Goal: Navigation & Orientation: Find specific page/section

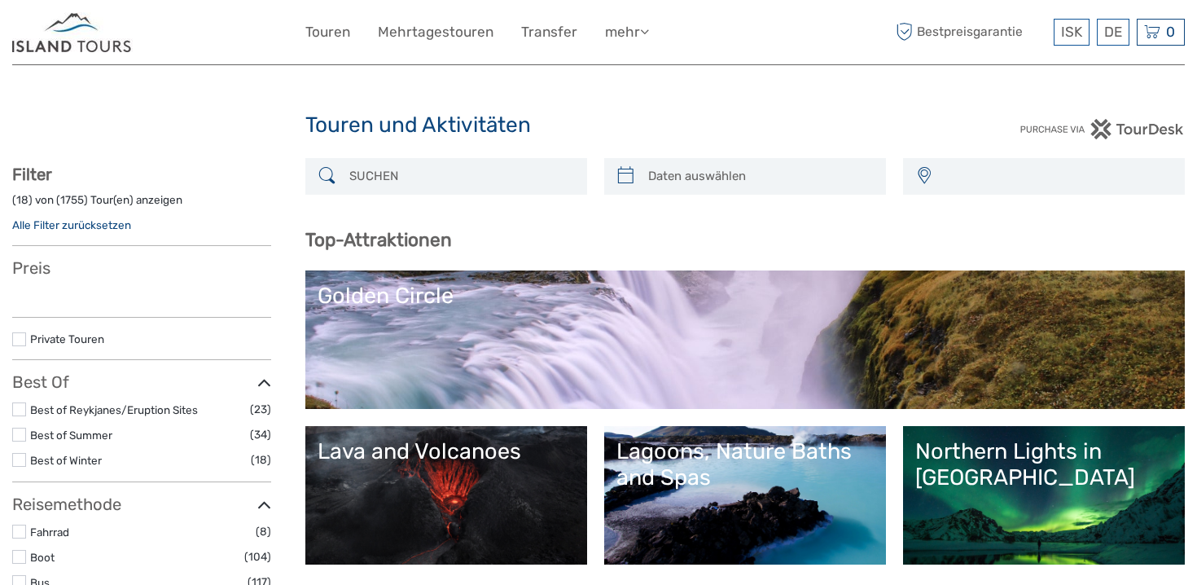
select select
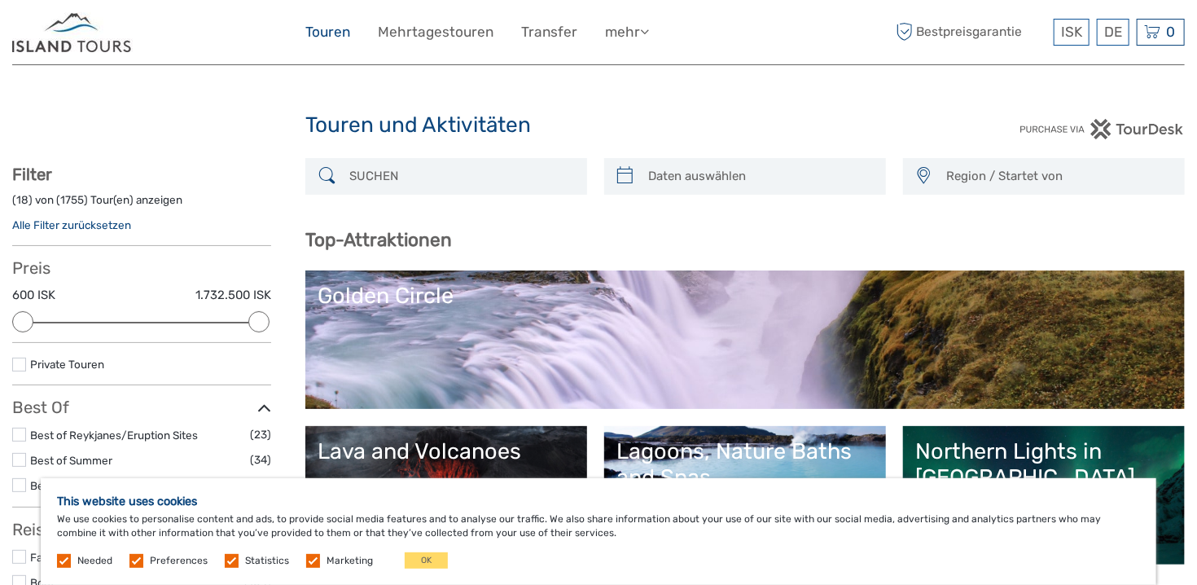
click at [327, 34] on link "Touren" at bounding box center [327, 32] width 45 height 24
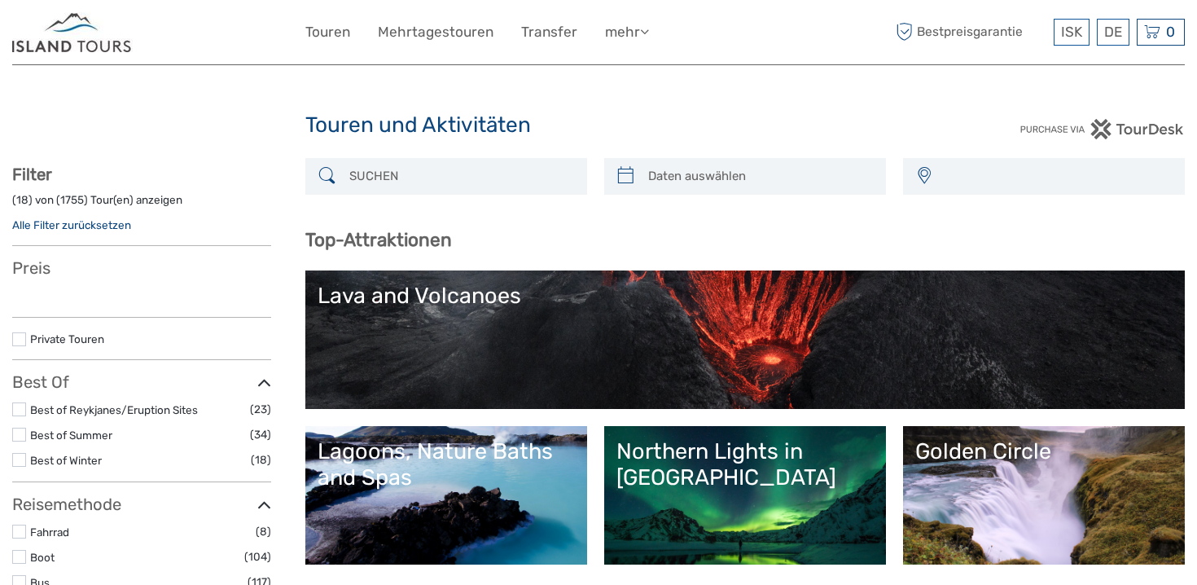
select select
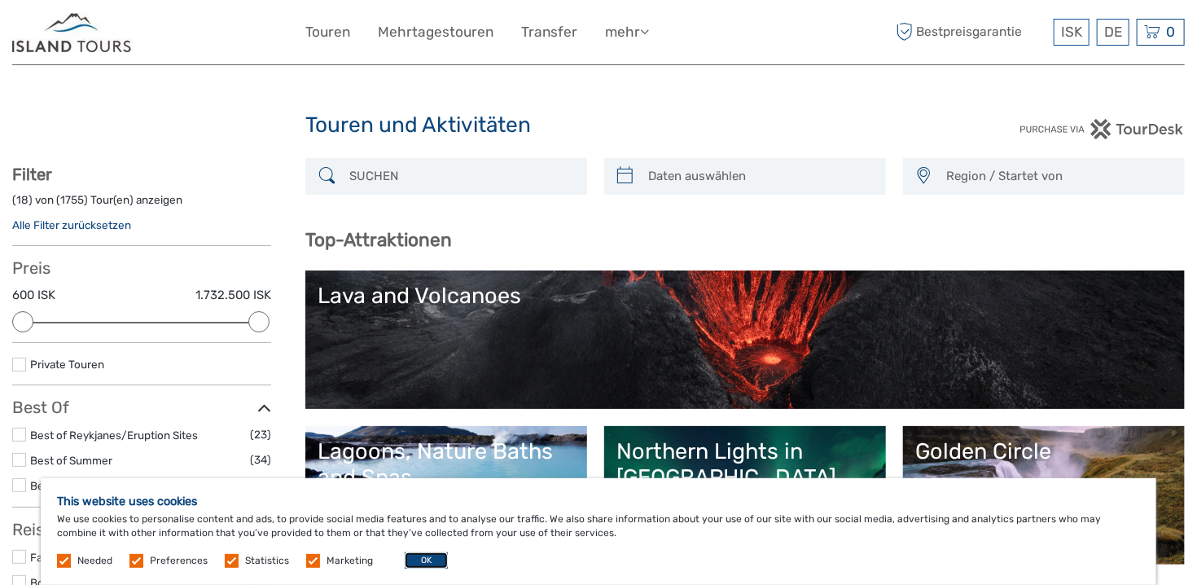
click at [421, 559] on button "OK" at bounding box center [426, 560] width 43 height 16
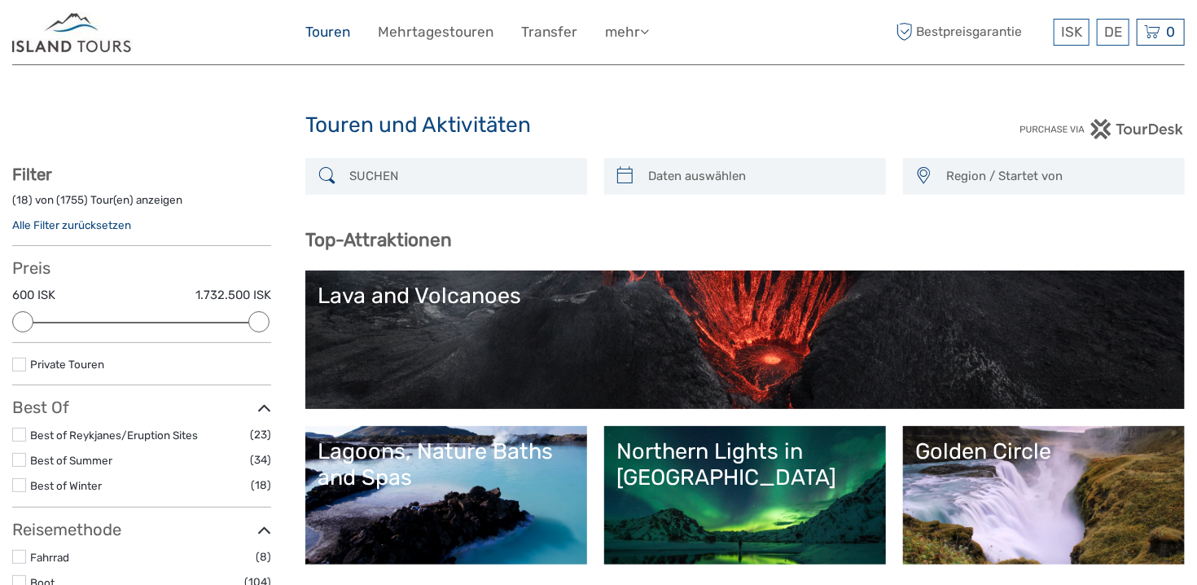
click at [324, 30] on link "Touren" at bounding box center [327, 32] width 45 height 24
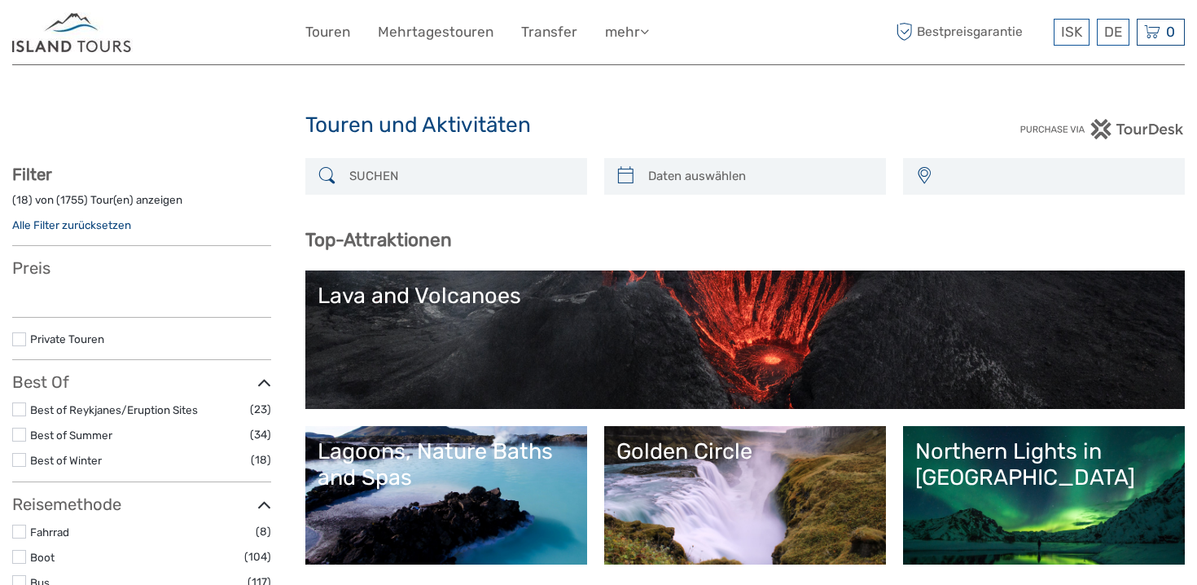
select select
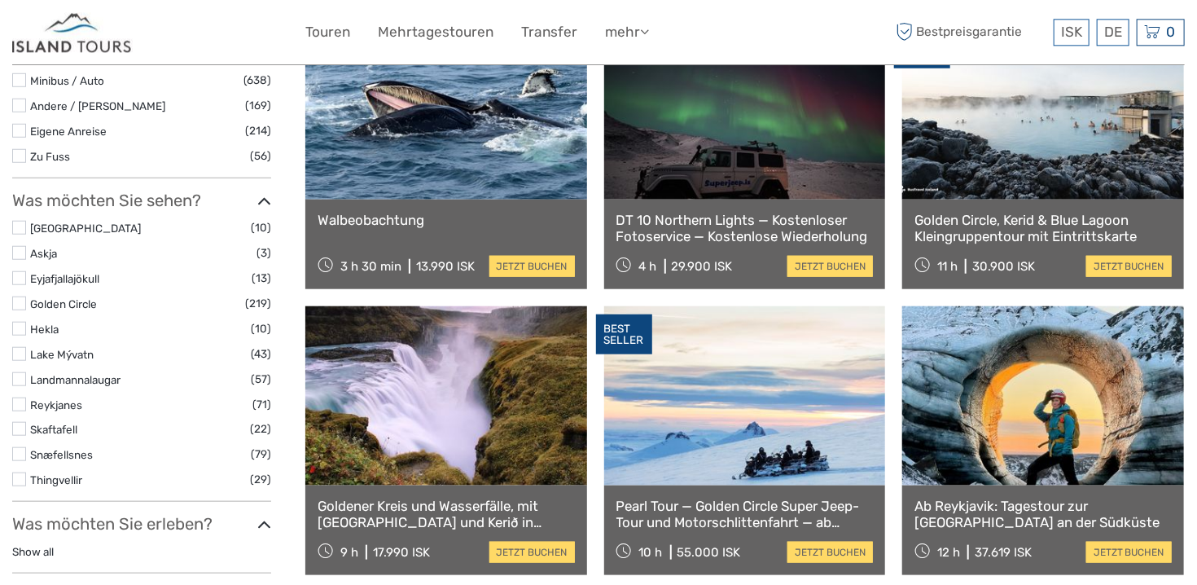
scroll to position [603, 0]
